Goal: Task Accomplishment & Management: Complete application form

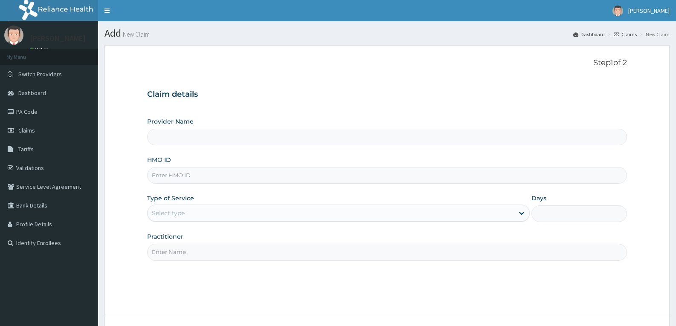
click at [183, 178] on input "HMO ID" at bounding box center [387, 175] width 480 height 17
paste input "GRS/10093/A"
type input "GRS/10093/A"
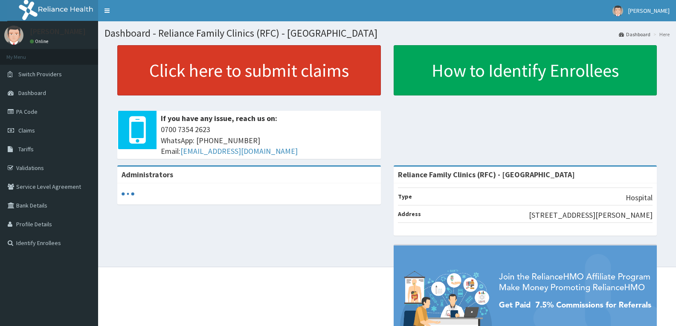
click at [213, 79] on link "Click here to submit claims" at bounding box center [249, 70] width 264 height 50
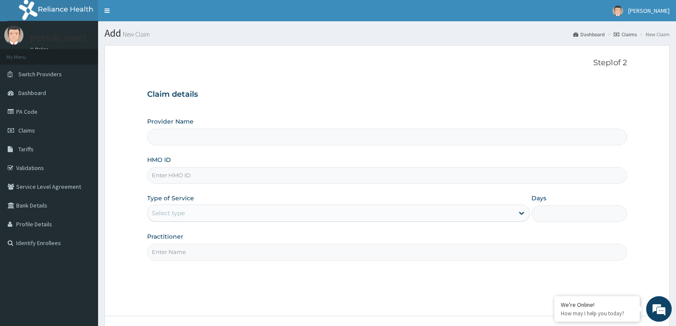
type input "Reliance Family Clinics (RFC) - [GEOGRAPHIC_DATA]"
click at [172, 181] on input "HMO ID" at bounding box center [387, 175] width 480 height 17
paste input "GRS/10093/A"
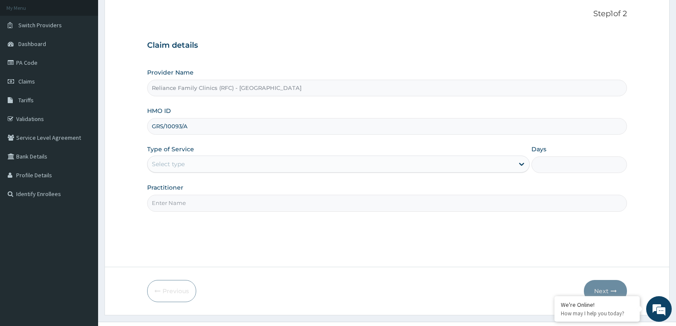
scroll to position [67, 0]
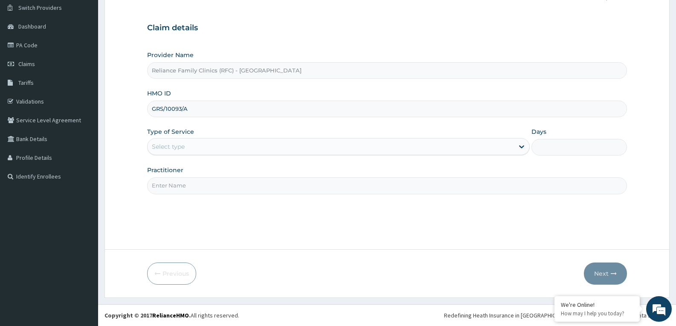
type input "GRS/10093/A"
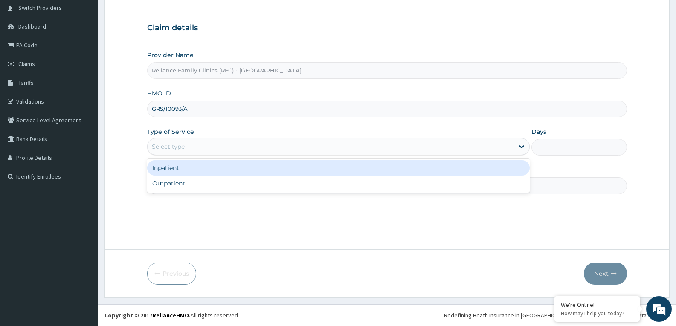
click at [192, 151] on div "Select type" at bounding box center [331, 147] width 366 height 14
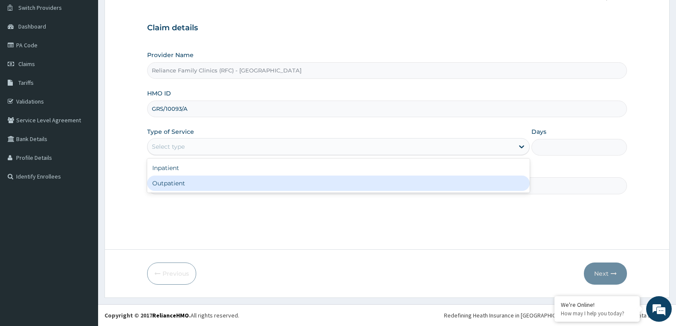
click at [198, 181] on div "Outpatient" at bounding box center [338, 183] width 382 height 15
type input "1"
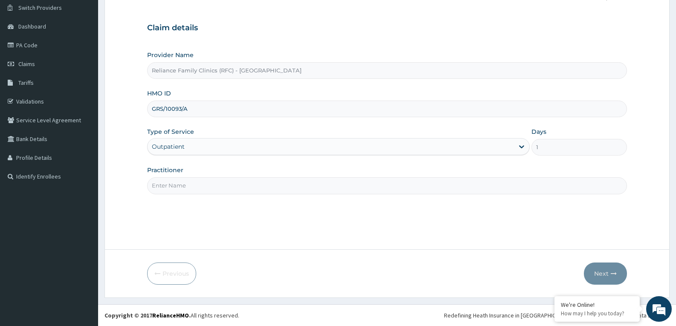
click at [198, 181] on input "Practitioner" at bounding box center [387, 186] width 480 height 17
type input "Alliyah"
click at [596, 273] on button "Next" at bounding box center [605, 274] width 43 height 22
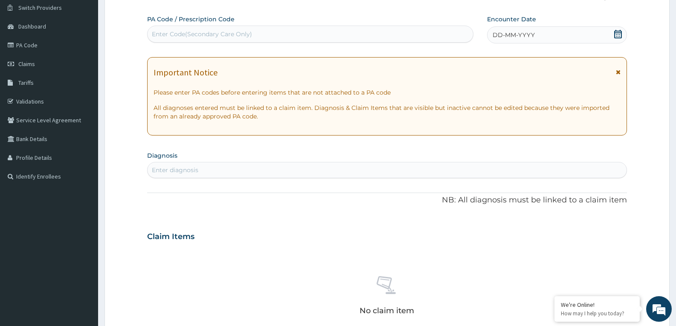
click at [211, 33] on div "Enter Code(Secondary Care Only)" at bounding box center [202, 34] width 100 height 9
paste input "PA/B45A1C"
type input "PA/B45A1C"
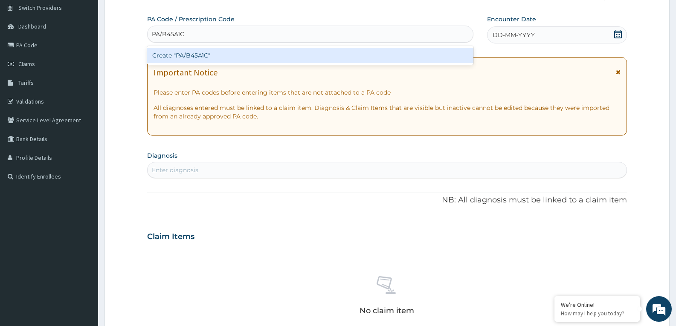
click at [206, 58] on div "Create "PA/B45A1C"" at bounding box center [310, 55] width 326 height 15
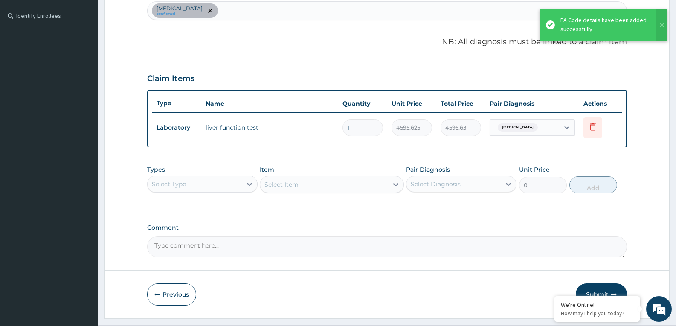
scroll to position [248, 0]
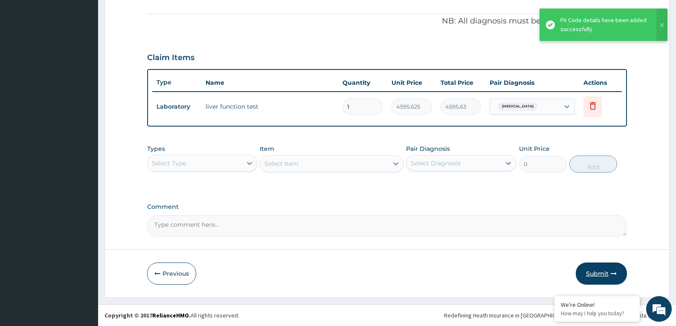
click at [601, 274] on button "Submit" at bounding box center [601, 274] width 51 height 22
